Goal: Check status: Check status

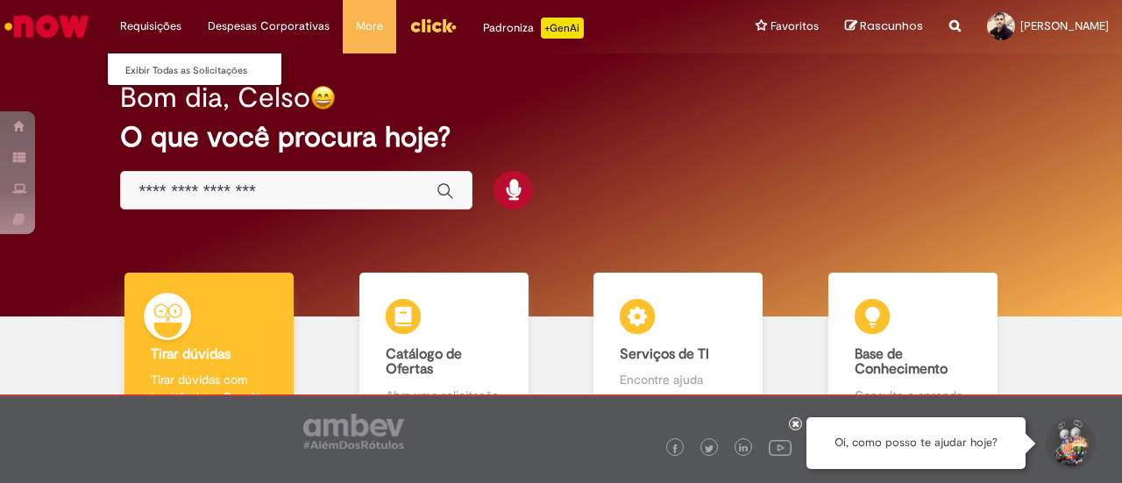
click at [149, 27] on li "Requisições Exibir Todas as Solicitações" at bounding box center [151, 26] width 88 height 53
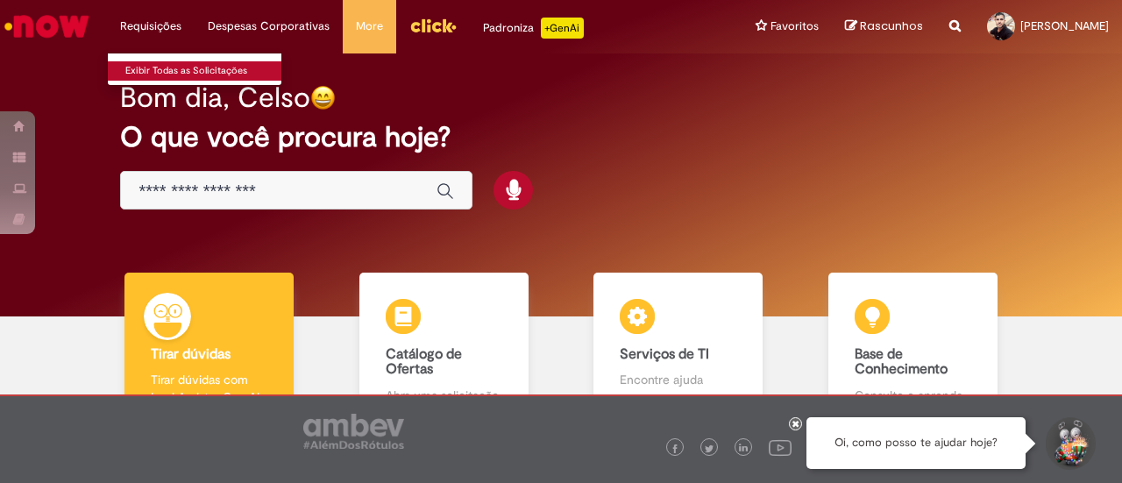
drag, startPoint x: 179, startPoint y: 32, endPoint x: 173, endPoint y: 75, distance: 43.4
click at [175, 37] on li "Requisições Exibir Todas as Solicitações" at bounding box center [151, 26] width 88 height 53
click at [184, 74] on link "Exibir Todas as Solicitações" at bounding box center [204, 70] width 193 height 19
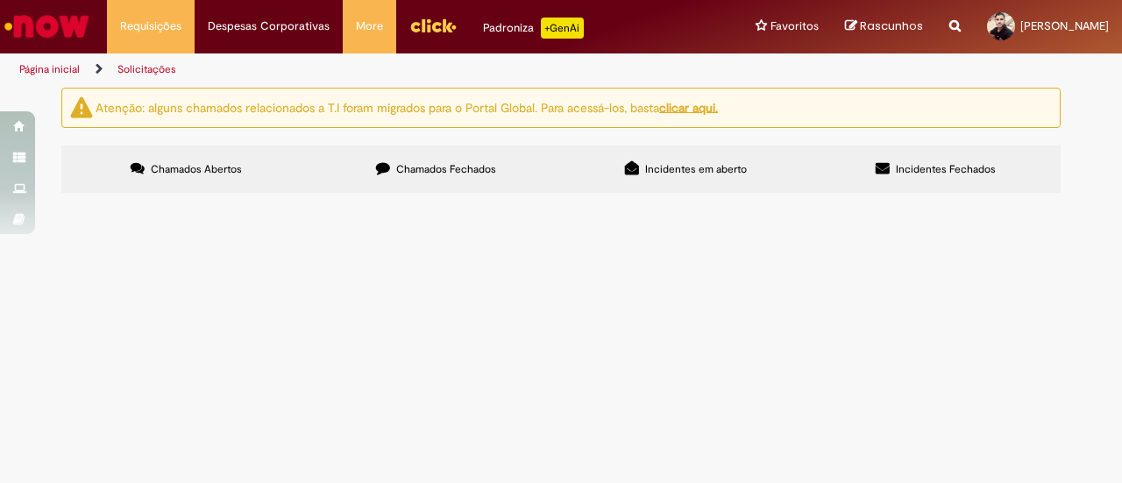
click at [0, 0] on input "Pesquisar" at bounding box center [0, 0] width 0 height 0
type input "**********"
click at [0, 0] on button "Pesquisar" at bounding box center [0, 0] width 0 height 0
click at [0, 0] on div "Linhas 1 − -1 de -1" at bounding box center [0, 0] width 0 height 0
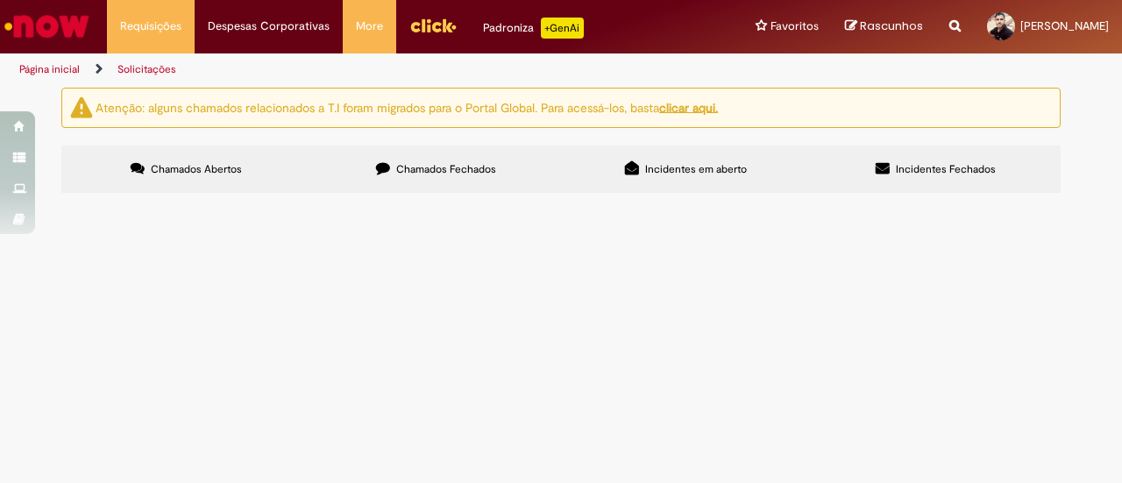
click at [0, 0] on div "Linhas 1 − -1 de -1" at bounding box center [0, 0] width 0 height 0
click at [0, 0] on link at bounding box center [0, 0] width 0 height 0
click at [0, 0] on icon at bounding box center [0, 0] width 0 height 0
click at [0, 0] on div at bounding box center [0, 0] width 0 height 0
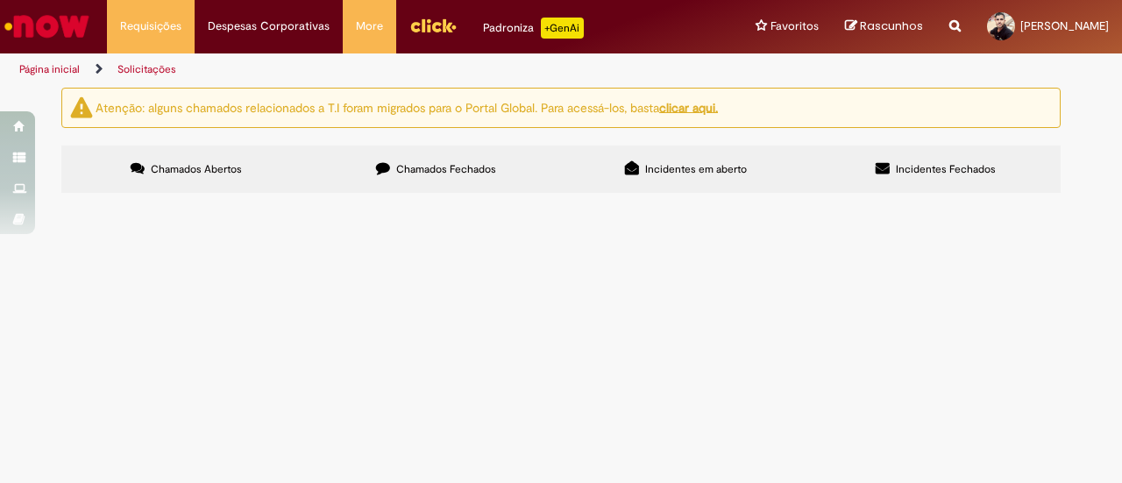
click at [0, 0] on div at bounding box center [0, 0] width 0 height 0
click at [0, 0] on link at bounding box center [0, 0] width 0 height 0
click at [689, 107] on u "clicar aqui." at bounding box center [688, 107] width 59 height 16
